Goal: Find specific fact: Find specific fact

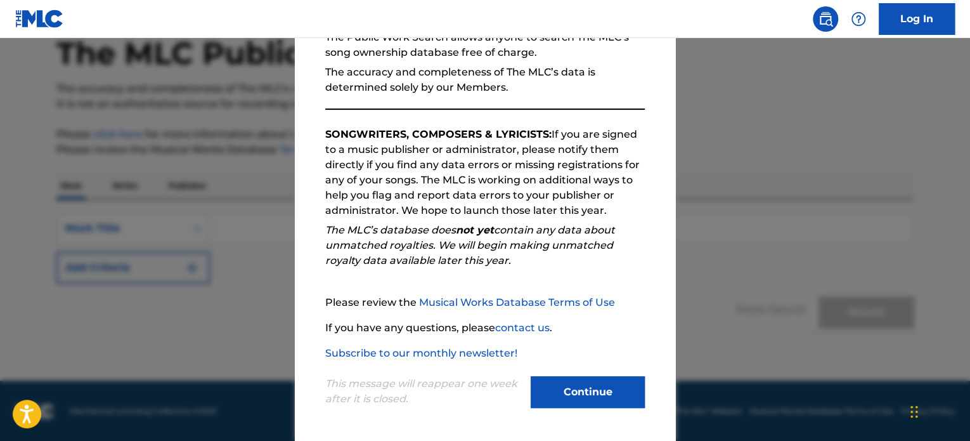
scroll to position [139, 0]
click at [548, 389] on button "Continue" at bounding box center [588, 391] width 114 height 32
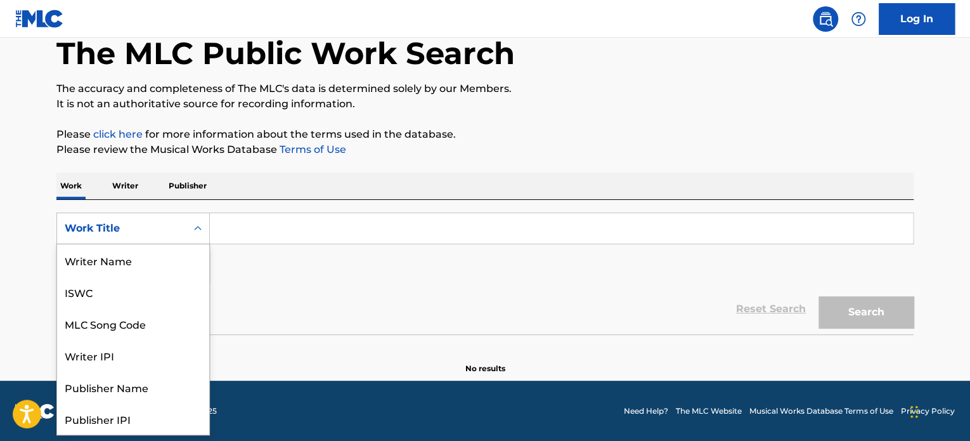
click at [203, 229] on icon "Search Form" at bounding box center [197, 228] width 13 height 13
click at [151, 261] on div "MLC Song Code" at bounding box center [133, 260] width 152 height 32
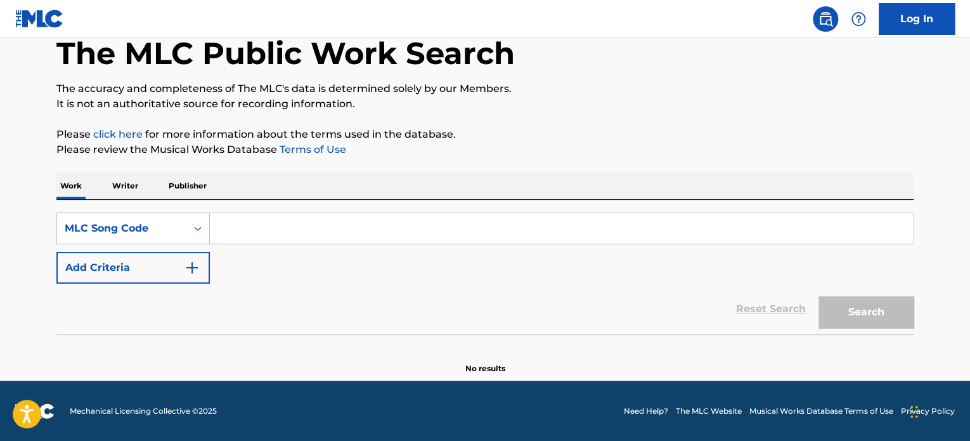
click at [229, 229] on input "Search Form" at bounding box center [561, 228] width 703 height 30
paste input "DS2HIE"
click at [892, 308] on button "Search" at bounding box center [865, 312] width 95 height 32
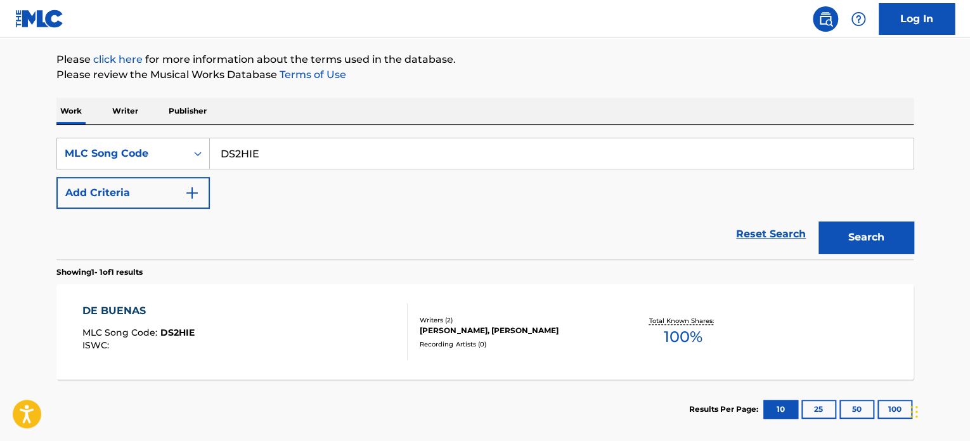
scroll to position [209, 0]
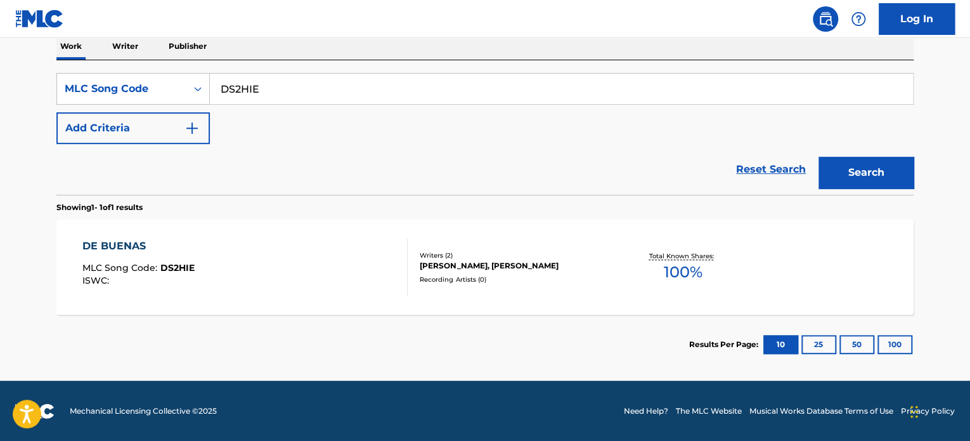
drag, startPoint x: 284, startPoint y: 99, endPoint x: 70, endPoint y: 60, distance: 217.1
click at [70, 60] on div "SearchWithCriteriaac023cf0-bb60-4235-b970-4067cc1ae483 MLC Song Code DS2HIE Add…" at bounding box center [484, 127] width 857 height 134
paste input "MB996W"
type input "MB996W"
click at [818, 157] on button "Search" at bounding box center [865, 173] width 95 height 32
